Goal: Information Seeking & Learning: Find specific fact

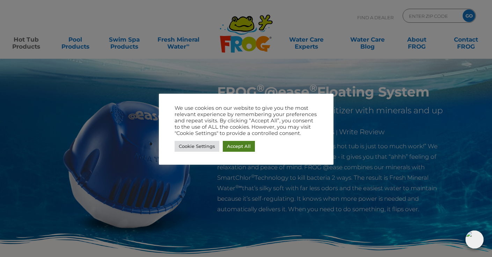
click at [241, 146] on link "Accept All" at bounding box center [239, 146] width 32 height 11
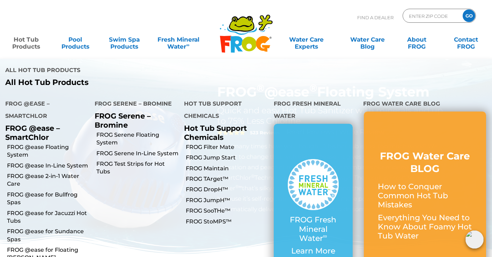
click at [29, 124] on p "FROG @ease – SmartChlor" at bounding box center [44, 132] width 79 height 17
click at [31, 191] on link "FROG @ease for Bullfrog Spas" at bounding box center [48, 199] width 82 height 16
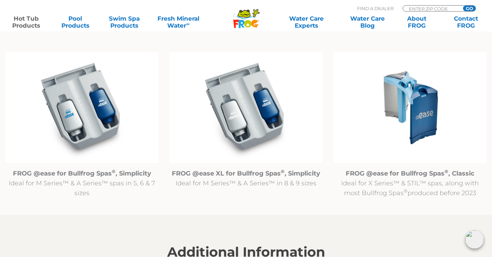
scroll to position [716, 0]
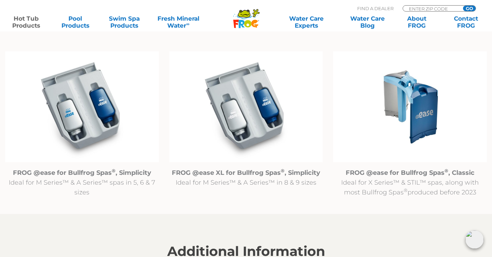
click at [423, 113] on img at bounding box center [410, 106] width 154 height 111
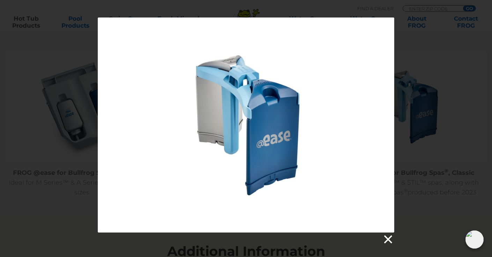
click at [392, 240] on link at bounding box center [388, 239] width 10 height 10
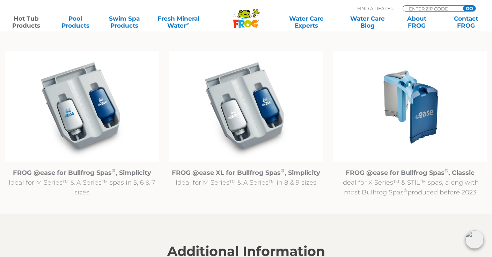
click at [273, 136] on img at bounding box center [246, 106] width 154 height 111
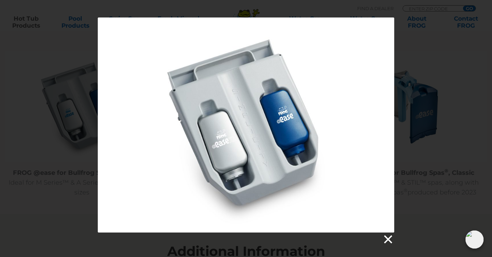
click at [389, 240] on link at bounding box center [388, 239] width 10 height 10
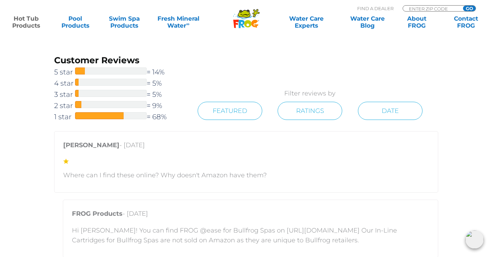
scroll to position [1248, 0]
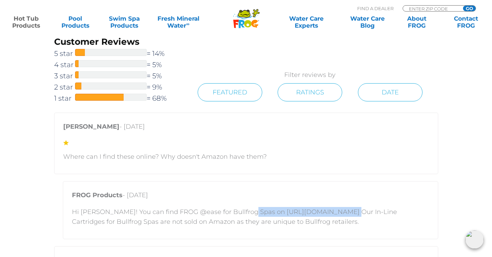
drag, startPoint x: 243, startPoint y: 211, endPoint x: 334, endPoint y: 209, distance: 90.9
click at [334, 209] on p "Hi Matt! You can find FROG @ease for Bullfrog Spas on https://shop.bullfrogspas…" at bounding box center [251, 217] width 358 height 20
copy p "https://shop.bullfrogspas.com"
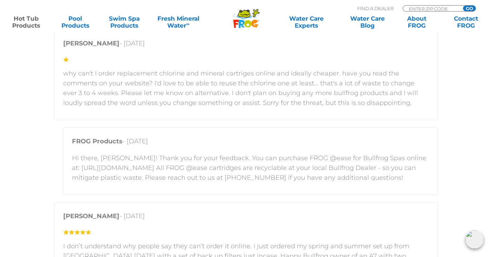
scroll to position [1464, 0]
